Goal: Task Accomplishment & Management: Use online tool/utility

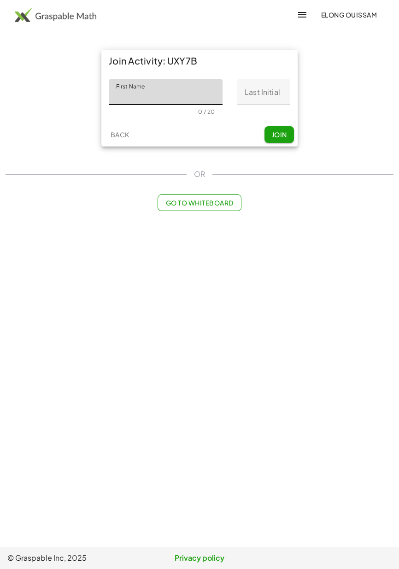
click at [184, 96] on input "First Name" at bounding box center [166, 92] width 114 height 26
type input "*******"
click at [273, 92] on input "Last Initial" at bounding box center [263, 92] width 53 height 26
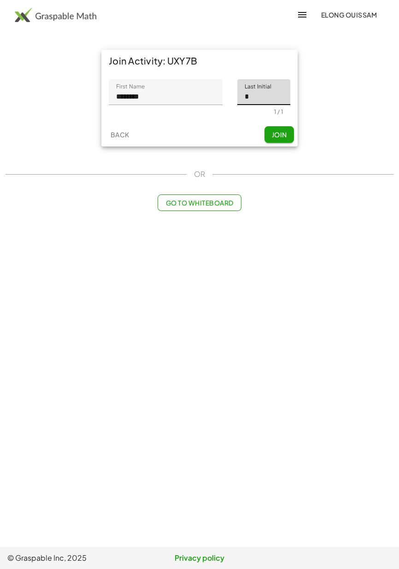
type input "*"
click at [281, 136] on span "Join" at bounding box center [278, 134] width 15 height 8
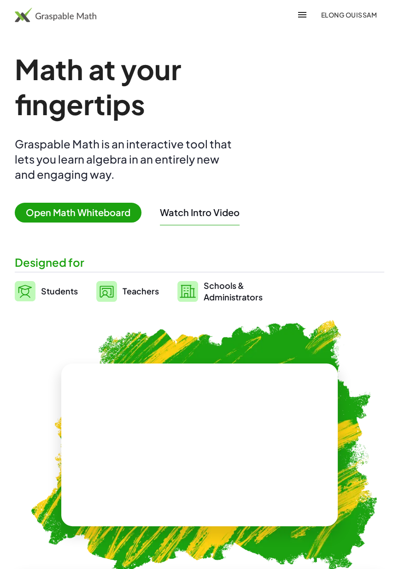
click at [141, 289] on span "Teachers" at bounding box center [141, 291] width 36 height 11
